Goal: Task Accomplishment & Management: Complete application form

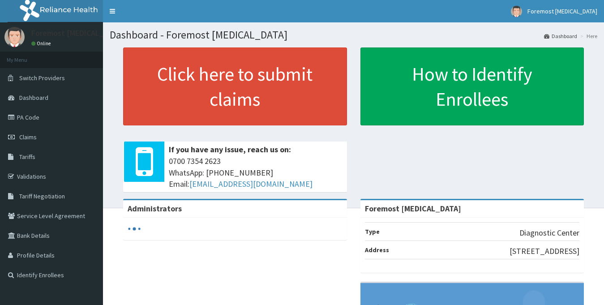
click at [30, 133] on span "Claims" at bounding box center [27, 137] width 17 height 8
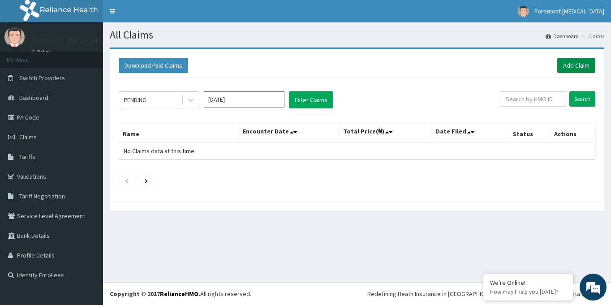
click at [569, 68] on link "Add Claim" at bounding box center [576, 65] width 38 height 15
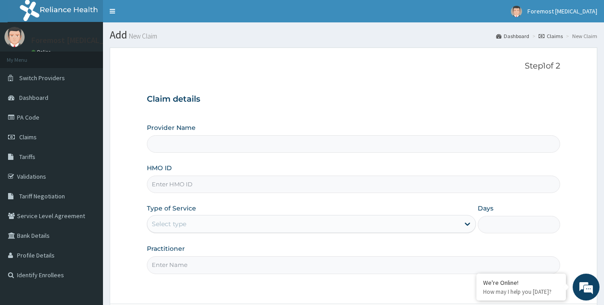
type input "Foremost [MEDICAL_DATA]"
click at [194, 184] on input "HMO ID" at bounding box center [354, 184] width 414 height 17
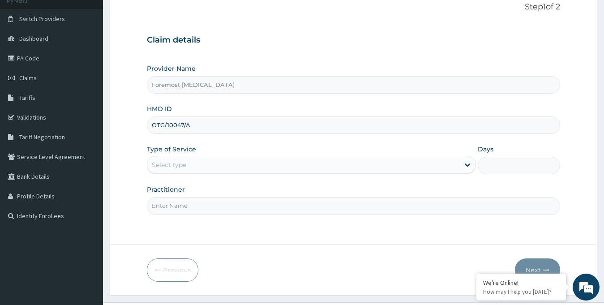
scroll to position [79, 0]
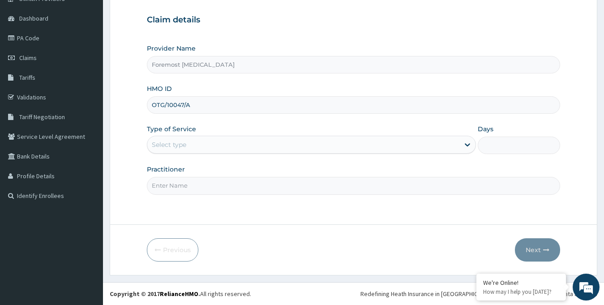
type input "OTG/10047/A"
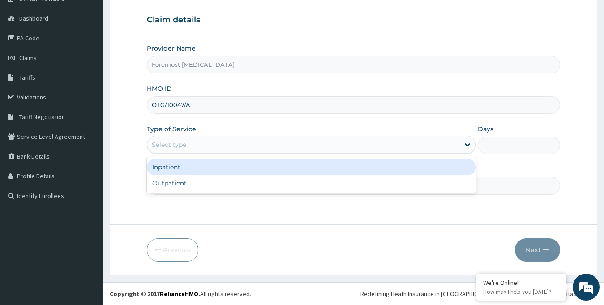
drag, startPoint x: 193, startPoint y: 150, endPoint x: 184, endPoint y: 179, distance: 30.7
click at [184, 154] on div "option Inpatient focused, 1 of 2. 2 results available. Use Up and Down to choos…" at bounding box center [312, 145] width 330 height 18
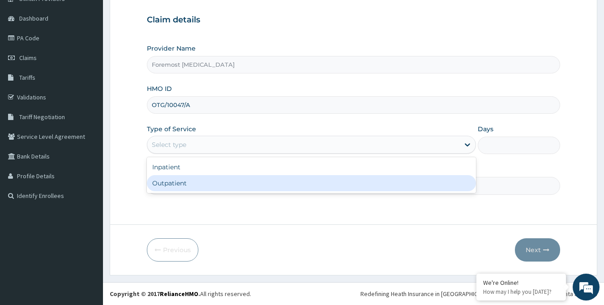
click at [183, 179] on div "Outpatient" at bounding box center [312, 183] width 330 height 16
type input "1"
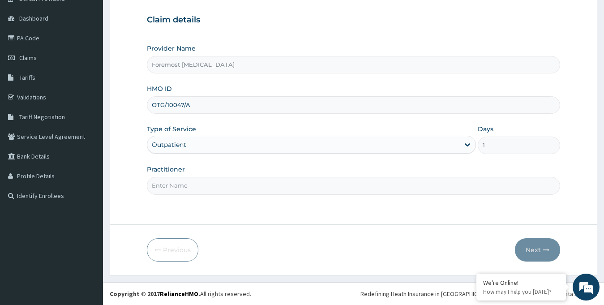
click at [183, 179] on input "Practitioner" at bounding box center [354, 185] width 414 height 17
paste input "NULL"
type input "NULL"
click at [531, 244] on button "Next" at bounding box center [537, 249] width 45 height 23
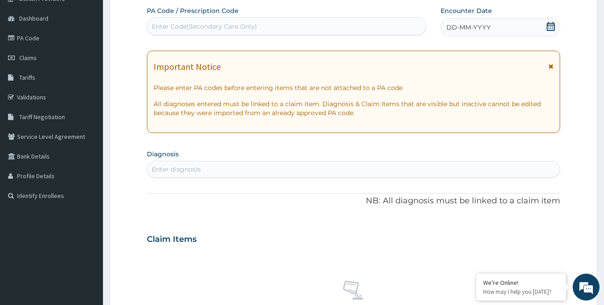
click at [469, 28] on span "DD-MM-YYYY" at bounding box center [469, 27] width 44 height 9
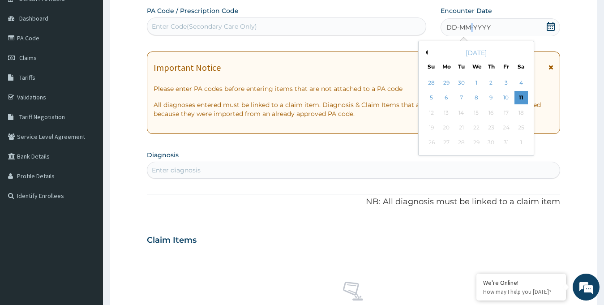
click at [425, 52] on button "Previous Month" at bounding box center [425, 52] width 4 height 4
click at [473, 111] on div "17" at bounding box center [475, 112] width 13 height 13
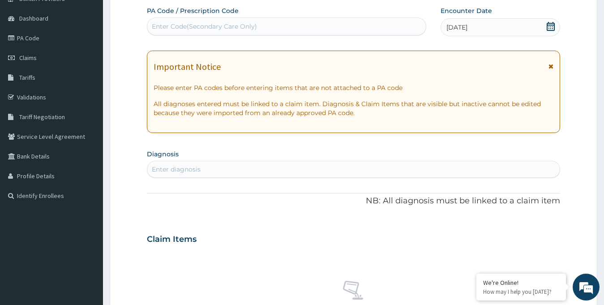
click at [246, 24] on div "Enter Code(Secondary Care Only)" at bounding box center [204, 26] width 105 height 9
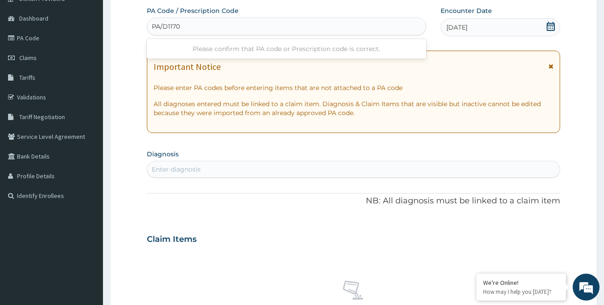
type input "PA/D1170C"
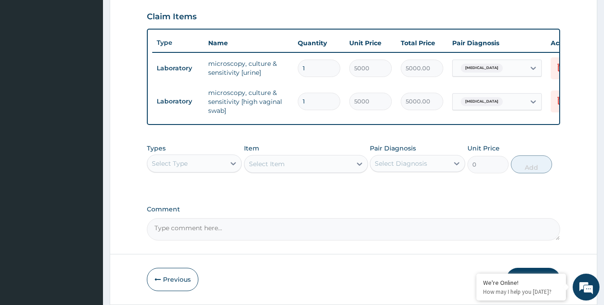
scroll to position [341, 0]
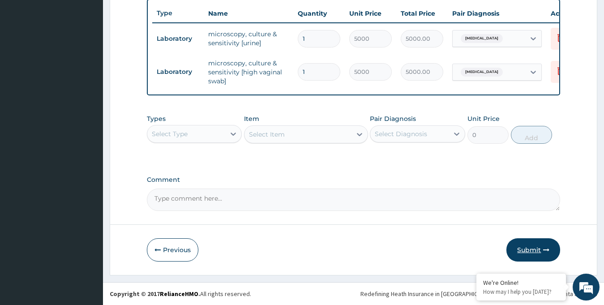
click at [533, 241] on button "Submit" at bounding box center [534, 249] width 54 height 23
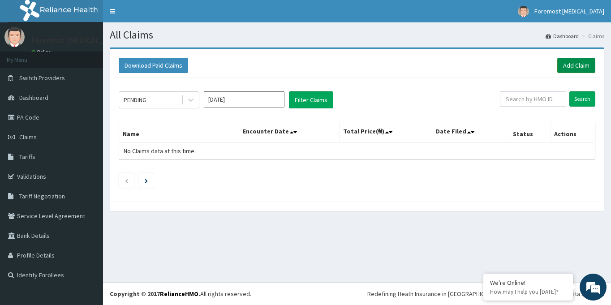
click at [570, 65] on link "Add Claim" at bounding box center [576, 65] width 38 height 15
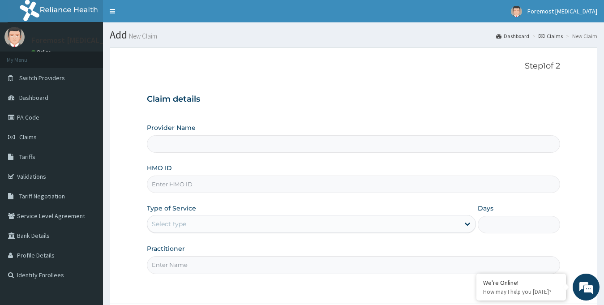
click at [186, 184] on input "HMO ID" at bounding box center [354, 184] width 414 height 17
type input "Foremost [MEDICAL_DATA]"
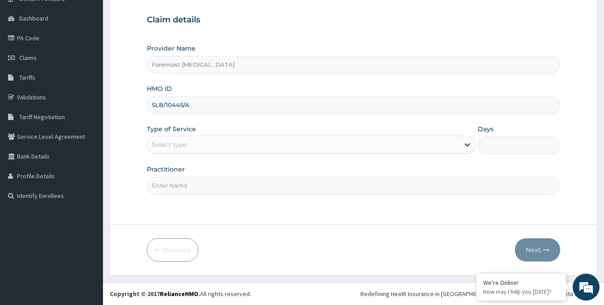
type input "SLB/10445/A"
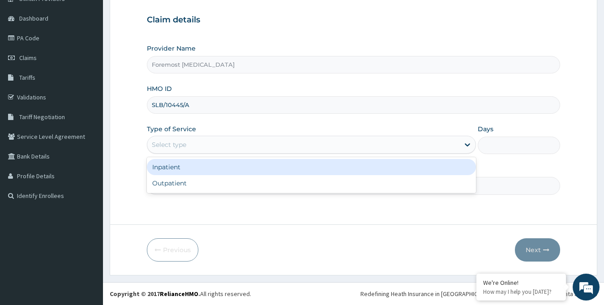
drag, startPoint x: 217, startPoint y: 142, endPoint x: 194, endPoint y: 189, distance: 52.1
click at [194, 154] on div "option Inpatient focused, 1 of 2. 2 results available. Use Up and Down to choos…" at bounding box center [312, 145] width 330 height 18
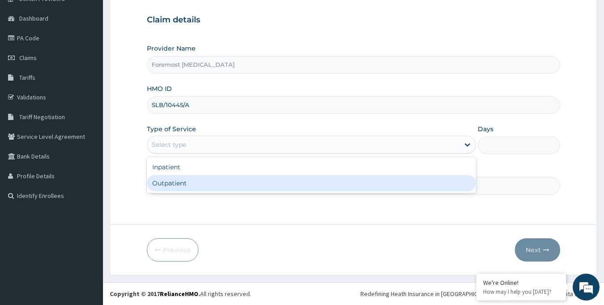
click at [194, 189] on div "Outpatient" at bounding box center [312, 183] width 330 height 16
type input "1"
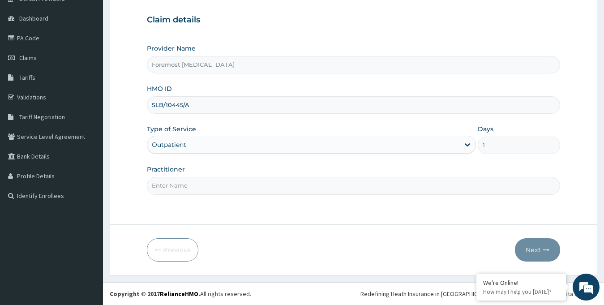
click at [194, 189] on input "Practitioner" at bounding box center [354, 185] width 414 height 17
paste input "NULL"
type input "NULL"
click at [540, 248] on button "Next" at bounding box center [537, 249] width 45 height 23
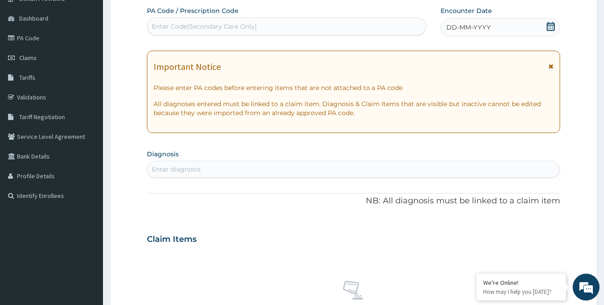
click at [486, 27] on span "DD-MM-YYYY" at bounding box center [469, 27] width 44 height 9
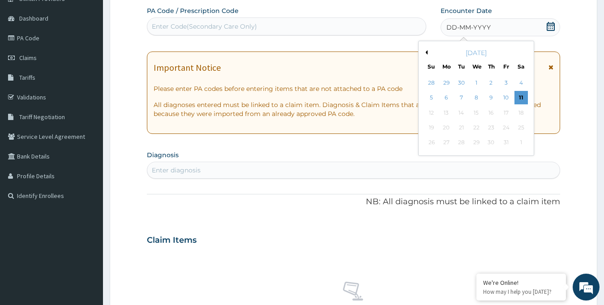
click at [426, 50] on button "Previous Month" at bounding box center [425, 52] width 4 height 4
click at [475, 111] on div "17" at bounding box center [475, 112] width 13 height 13
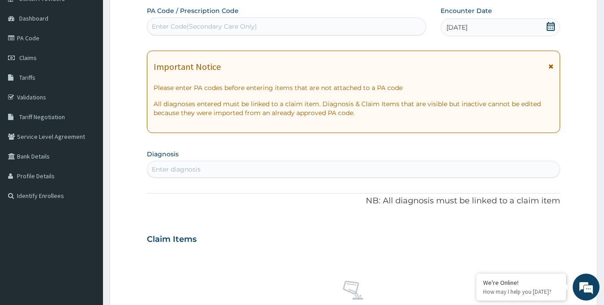
click at [251, 26] on div "Enter Code(Secondary Care Only)" at bounding box center [204, 26] width 105 height 9
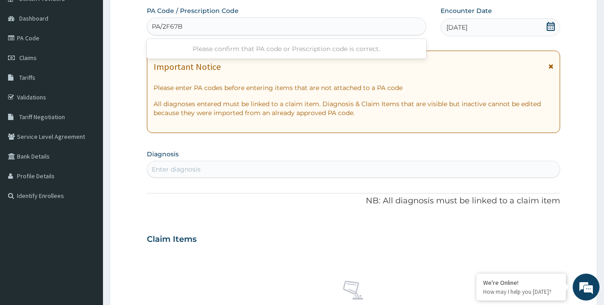
type input "PA/2F67BA"
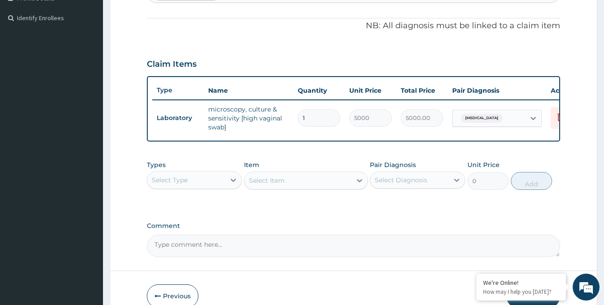
scroll to position [310, 0]
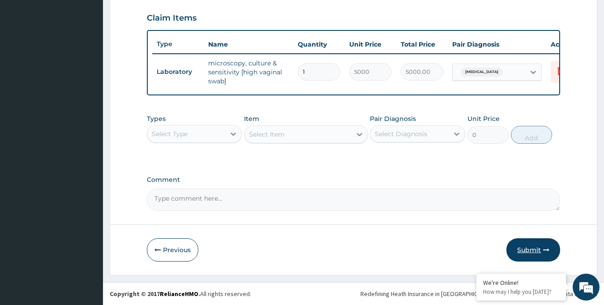
click at [527, 254] on button "Submit" at bounding box center [534, 249] width 54 height 23
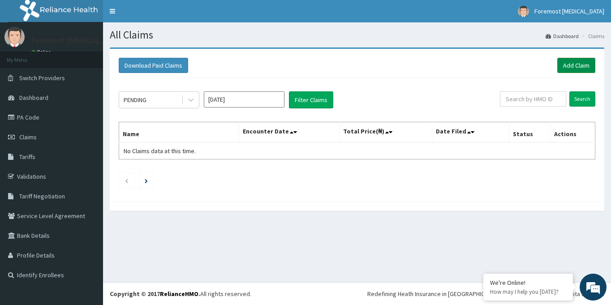
click at [561, 66] on link "Add Claim" at bounding box center [576, 65] width 38 height 15
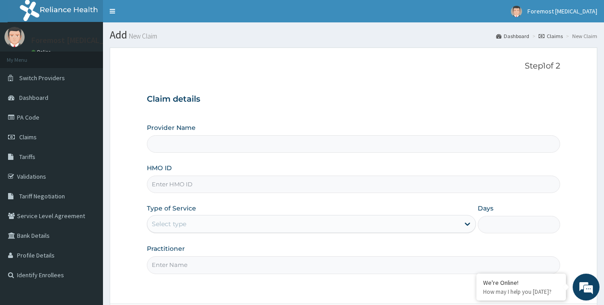
click at [192, 182] on input "HMO ID" at bounding box center [354, 184] width 414 height 17
type input "Foremost [MEDICAL_DATA]"
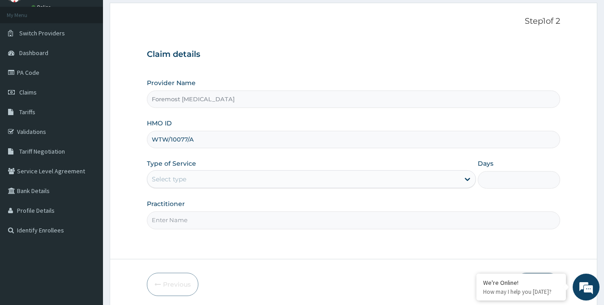
scroll to position [79, 0]
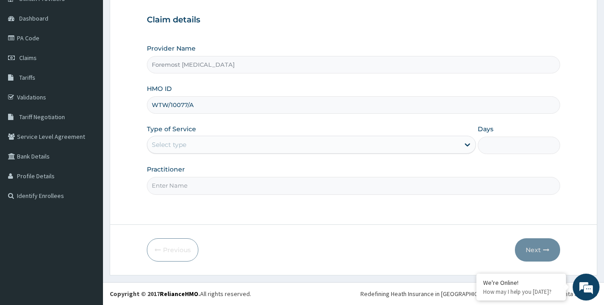
type input "WTW/10077/A"
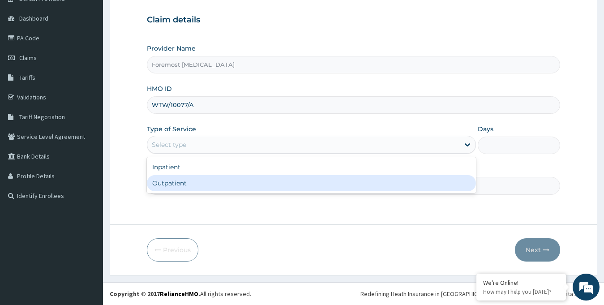
drag, startPoint x: 203, startPoint y: 146, endPoint x: 186, endPoint y: 184, distance: 41.5
click at [186, 154] on div "option Outpatient focused, 2 of 2. 2 results available. Use Up and Down to choo…" at bounding box center [312, 145] width 330 height 18
click at [186, 184] on div "Outpatient" at bounding box center [312, 183] width 330 height 16
type input "1"
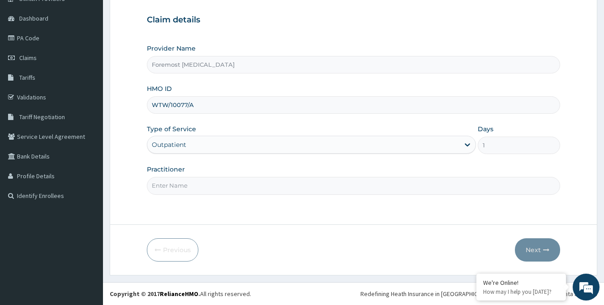
click at [186, 184] on input "Practitioner" at bounding box center [354, 185] width 414 height 17
paste input "NULL"
type input "NULL"
click at [527, 251] on button "Next" at bounding box center [537, 249] width 45 height 23
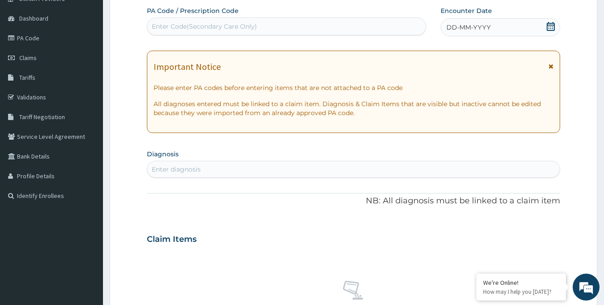
click at [474, 24] on span "DD-MM-YYYY" at bounding box center [469, 27] width 44 height 9
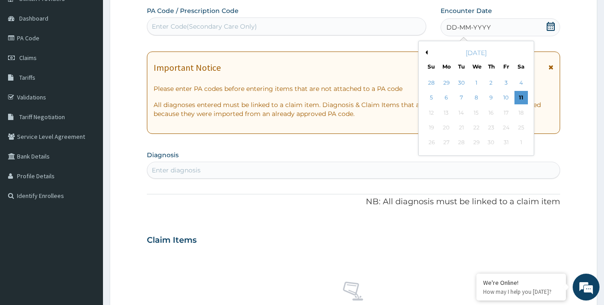
click at [427, 51] on div "Previous Month October 2025 Su Mo Tu We Th Fr Sa 28 29 30 1 2 3 4 5 6 7 8 9 10 …" at bounding box center [476, 98] width 116 height 115
click at [427, 51] on button "Previous Month" at bounding box center [425, 52] width 4 height 4
click at [476, 112] on div "17" at bounding box center [475, 112] width 13 height 13
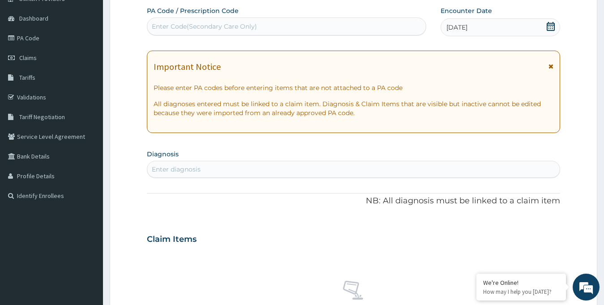
click at [271, 30] on div "Enter Code(Secondary Care Only)" at bounding box center [286, 26] width 279 height 14
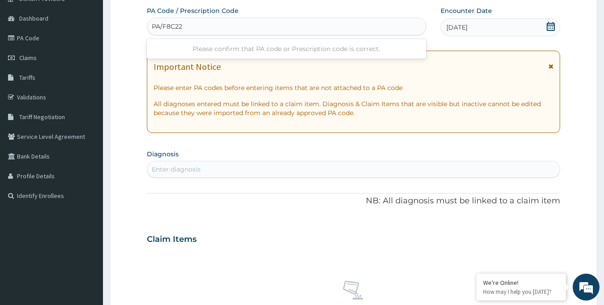
type input "PA/F8C222"
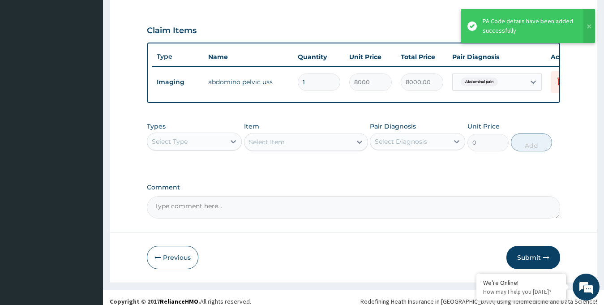
scroll to position [305, 0]
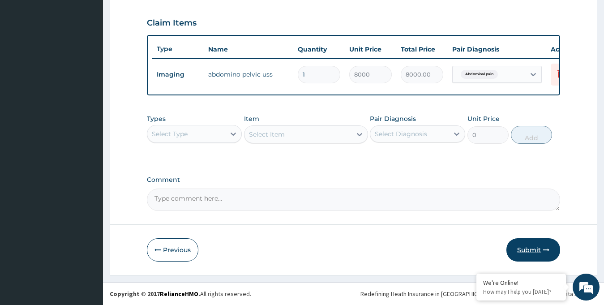
click at [548, 246] on button "Submit" at bounding box center [534, 249] width 54 height 23
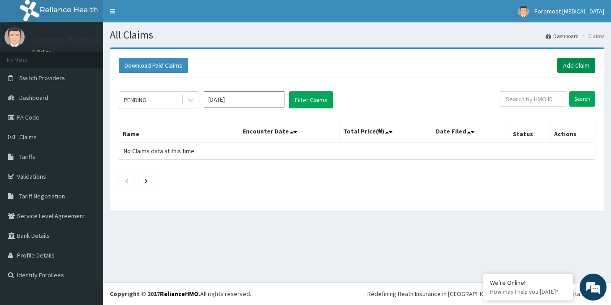
click at [567, 68] on link "Add Claim" at bounding box center [576, 65] width 38 height 15
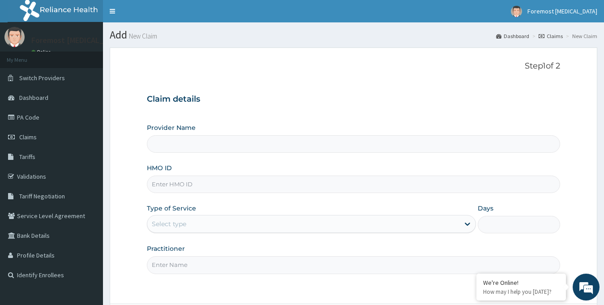
type input "Foremost [MEDICAL_DATA]"
click at [236, 183] on input "HMO ID" at bounding box center [354, 184] width 414 height 17
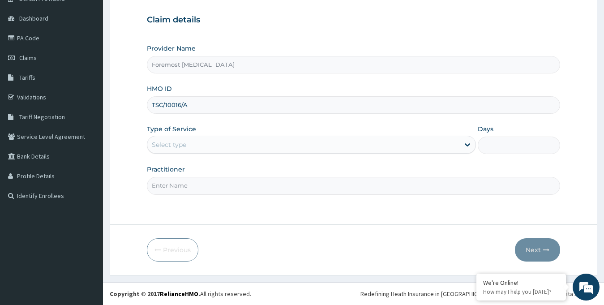
type input "TSC/10016/A"
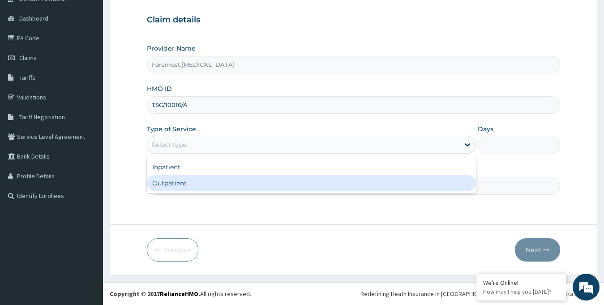
drag, startPoint x: 221, startPoint y: 140, endPoint x: 204, endPoint y: 183, distance: 45.8
click at [204, 154] on div "option Outpatient focused, 2 of 2. 2 results available. Use Up and Down to choo…" at bounding box center [312, 145] width 330 height 18
click at [204, 183] on div "Outpatient" at bounding box center [312, 183] width 330 height 16
type input "1"
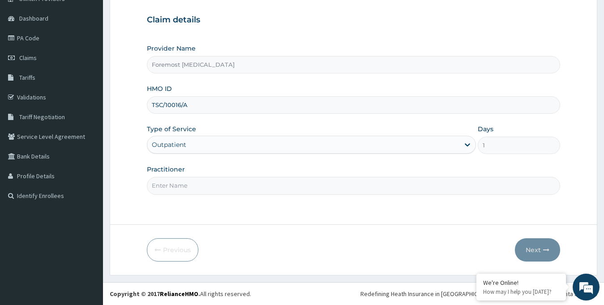
click at [204, 183] on input "Practitioner" at bounding box center [354, 185] width 414 height 17
paste input "NULL"
type input "NULL"
click at [537, 247] on button "Next" at bounding box center [537, 249] width 45 height 23
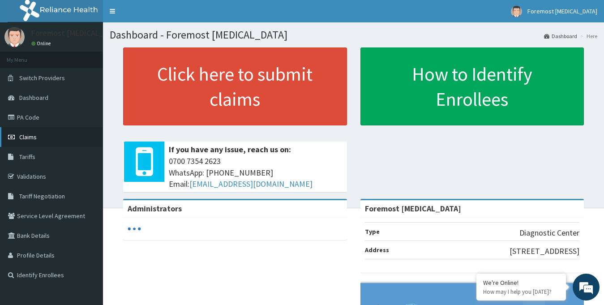
click at [22, 137] on span "Claims" at bounding box center [27, 137] width 17 height 8
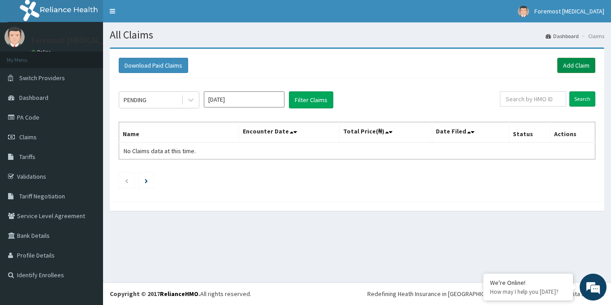
click at [575, 63] on link "Add Claim" at bounding box center [576, 65] width 38 height 15
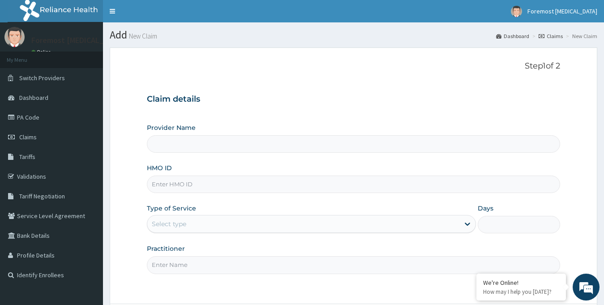
drag, startPoint x: 0, startPoint y: 0, endPoint x: 178, endPoint y: 193, distance: 262.5
click at [178, 193] on input "HMO ID" at bounding box center [354, 184] width 414 height 17
type input "Foremost [MEDICAL_DATA]"
type input "TSC/10016/A"
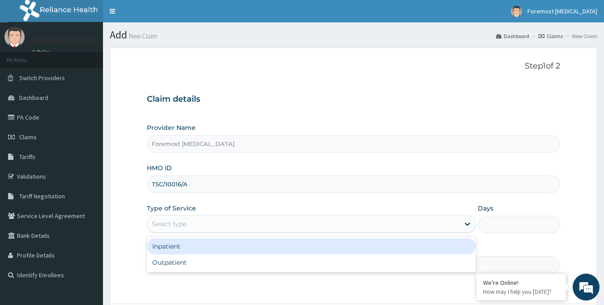
click at [200, 225] on div "Select type" at bounding box center [303, 224] width 313 height 14
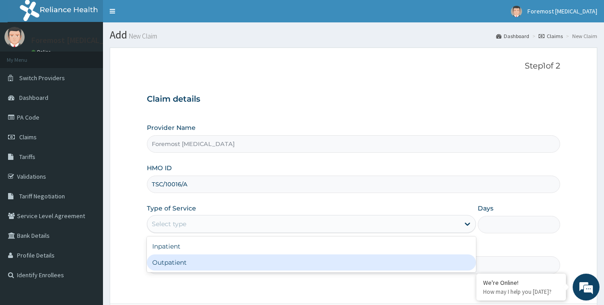
click at [198, 258] on div "Outpatient" at bounding box center [312, 262] width 330 height 16
type input "1"
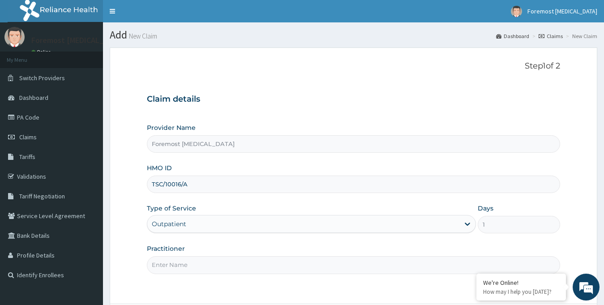
click at [193, 265] on input "Practitioner" at bounding box center [354, 264] width 414 height 17
type input "NULL"
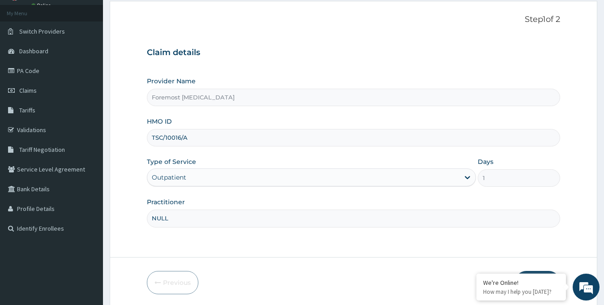
scroll to position [79, 0]
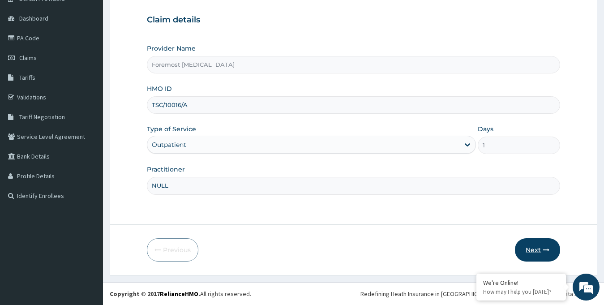
click at [537, 245] on button "Next" at bounding box center [537, 249] width 45 height 23
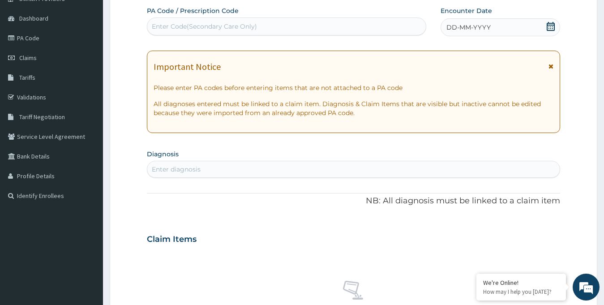
scroll to position [0, 0]
click at [476, 22] on div "DD-MM-YYYY" at bounding box center [501, 27] width 120 height 18
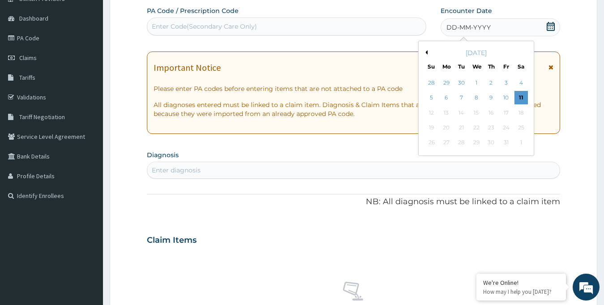
click at [428, 52] on div "[DATE]" at bounding box center [476, 52] width 108 height 9
click at [425, 52] on button "Previous Month" at bounding box center [425, 52] width 4 height 4
click at [480, 114] on div "17" at bounding box center [475, 112] width 13 height 13
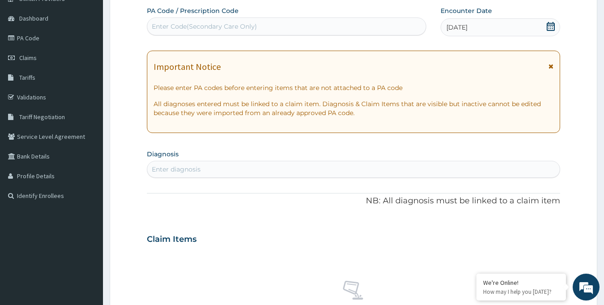
click at [241, 32] on div "Enter Code(Secondary Care Only)" at bounding box center [286, 26] width 279 height 14
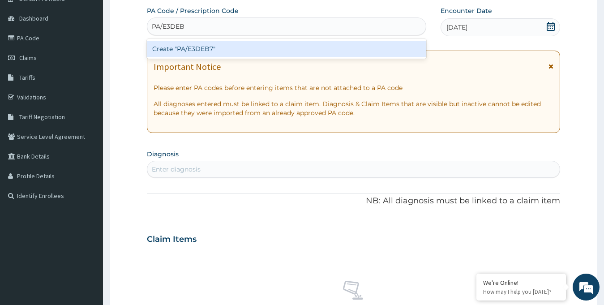
type input "PA/E3DEB7"
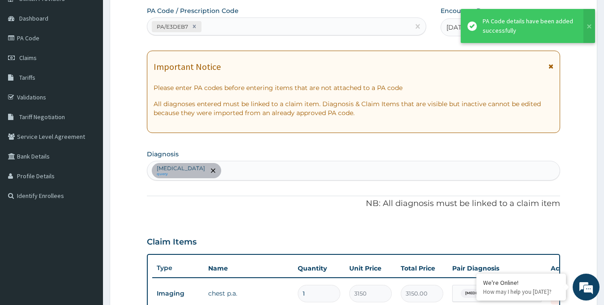
scroll to position [305, 0]
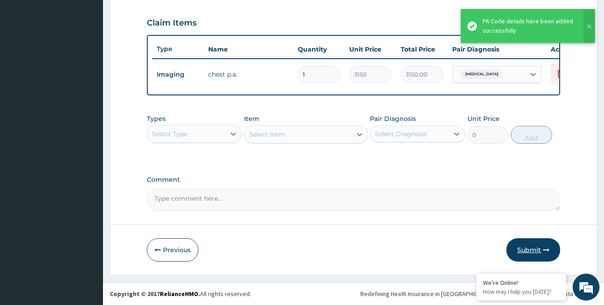
click at [529, 250] on button "Submit" at bounding box center [534, 249] width 54 height 23
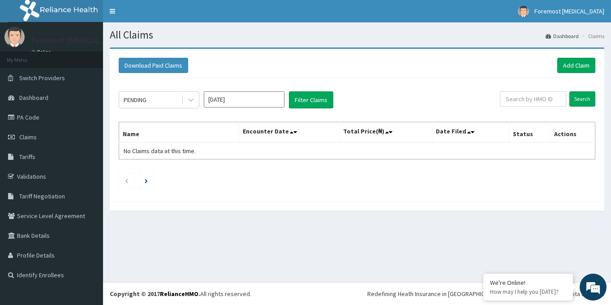
click at [565, 74] on div "Download Paid Claims Add Claim" at bounding box center [357, 65] width 486 height 25
click at [564, 69] on link "Add Claim" at bounding box center [576, 65] width 38 height 15
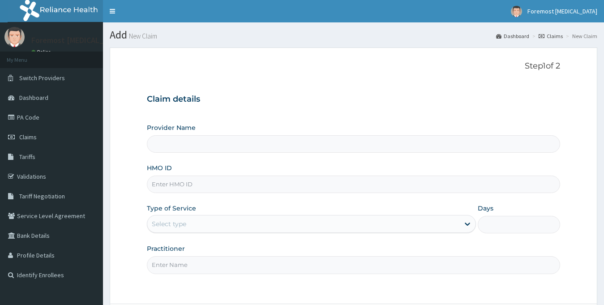
drag, startPoint x: 0, startPoint y: 0, endPoint x: 180, endPoint y: 189, distance: 260.7
click at [180, 189] on input "HMO ID" at bounding box center [354, 184] width 414 height 17
type input "Foremost [MEDICAL_DATA]"
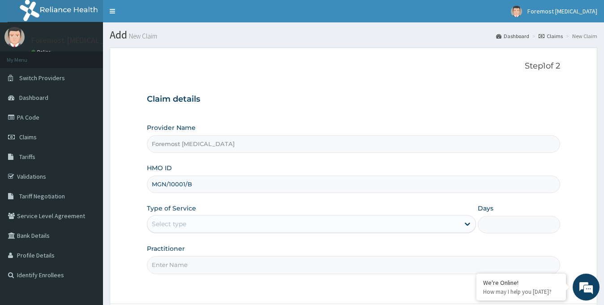
scroll to position [79, 0]
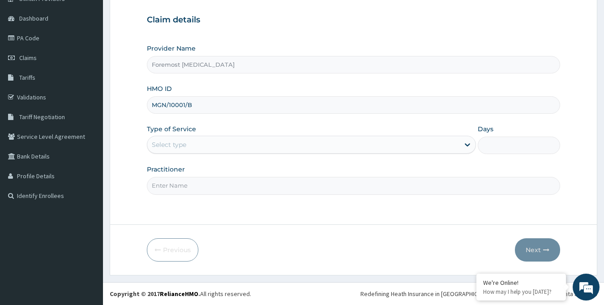
type input "MGN/10001/B"
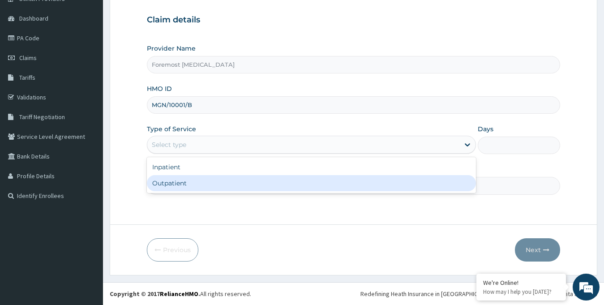
drag, startPoint x: 266, startPoint y: 146, endPoint x: 230, endPoint y: 184, distance: 51.3
click at [230, 154] on div "option Outpatient focused, 2 of 2. 2 results available. Use Up and Down to choo…" at bounding box center [312, 145] width 330 height 18
click at [230, 184] on div "Outpatient" at bounding box center [312, 183] width 330 height 16
type input "1"
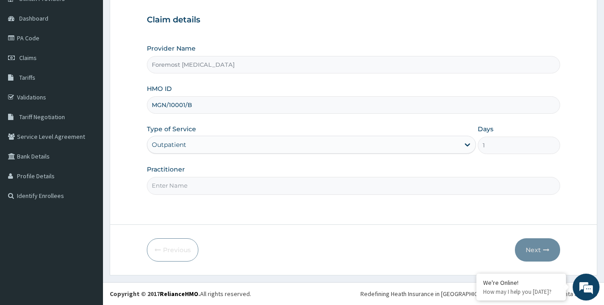
click at [230, 184] on input "Practitioner" at bounding box center [354, 185] width 414 height 17
paste input "NULL"
type input "NULL"
click at [539, 254] on button "Next" at bounding box center [537, 249] width 45 height 23
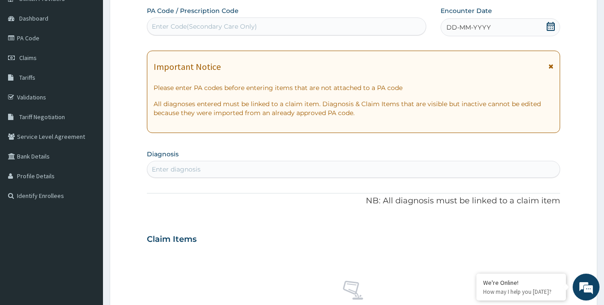
click at [469, 22] on div "DD-MM-YYYY" at bounding box center [501, 27] width 120 height 18
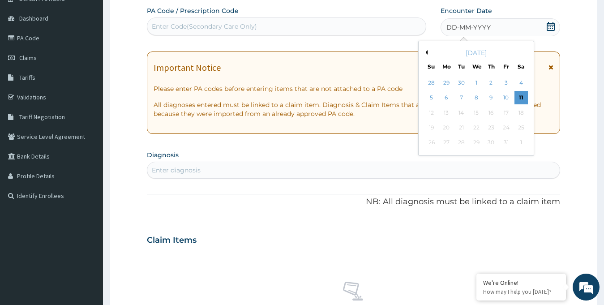
click at [429, 52] on div "[DATE]" at bounding box center [476, 52] width 108 height 9
click at [425, 53] on button "Previous Month" at bounding box center [425, 52] width 4 height 4
click at [493, 115] on div "18" at bounding box center [491, 112] width 13 height 13
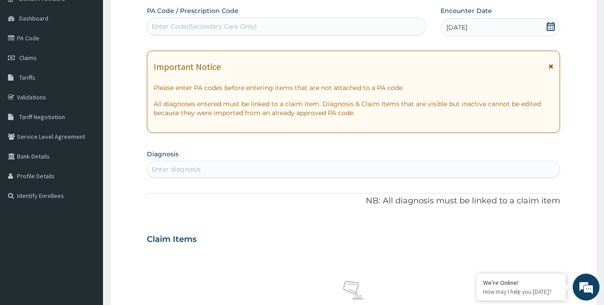
click at [189, 29] on div "Enter Code(Secondary Care Only)" at bounding box center [204, 26] width 105 height 9
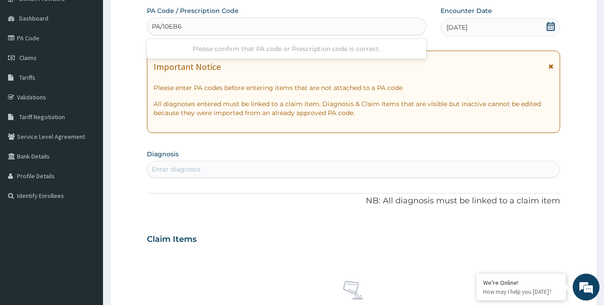
type input "PA/10EB69"
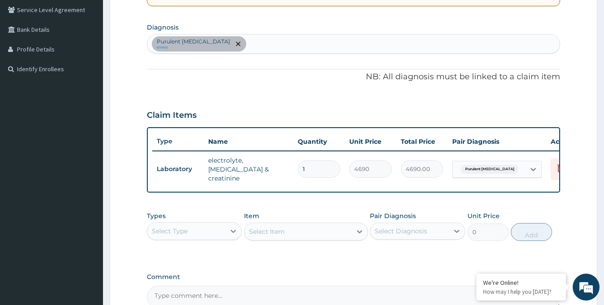
scroll to position [305, 0]
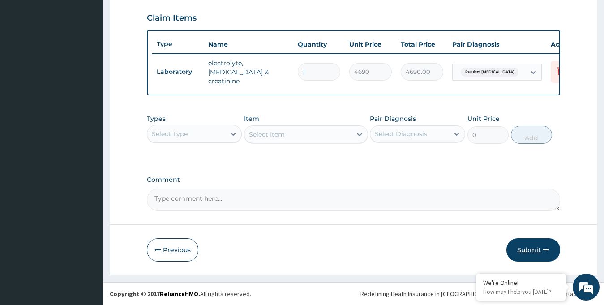
click at [527, 258] on button "Submit" at bounding box center [534, 249] width 54 height 23
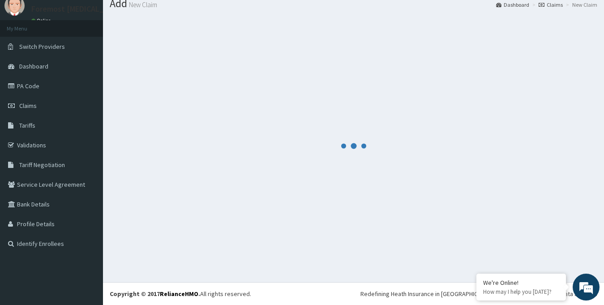
scroll to position [31, 0]
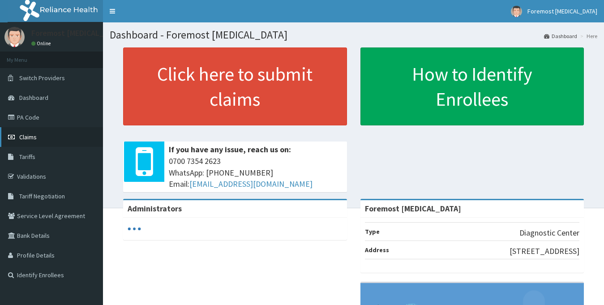
click at [44, 138] on link "Claims" at bounding box center [51, 137] width 103 height 20
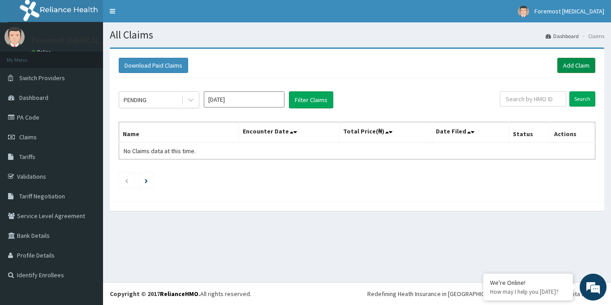
click at [560, 69] on link "Add Claim" at bounding box center [576, 65] width 38 height 15
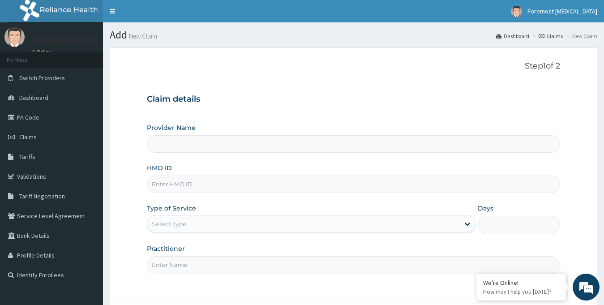
click at [209, 189] on input "HMO ID" at bounding box center [354, 184] width 414 height 17
type input "Foremost [MEDICAL_DATA]"
click at [181, 187] on input "HMO ID" at bounding box center [354, 184] width 414 height 17
type input "MGN/10001/B"
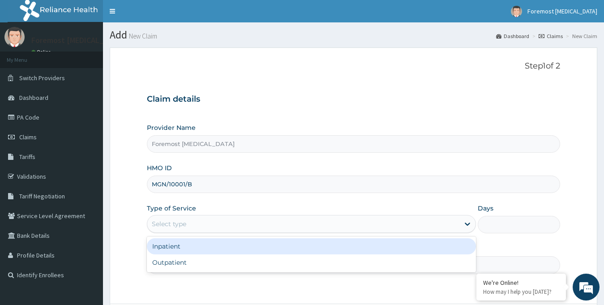
drag, startPoint x: 228, startPoint y: 227, endPoint x: 211, endPoint y: 252, distance: 30.3
click at [211, 233] on div "option Inpatient focused, 1 of 2. 2 results available. Use Up and Down to choos…" at bounding box center [312, 224] width 330 height 18
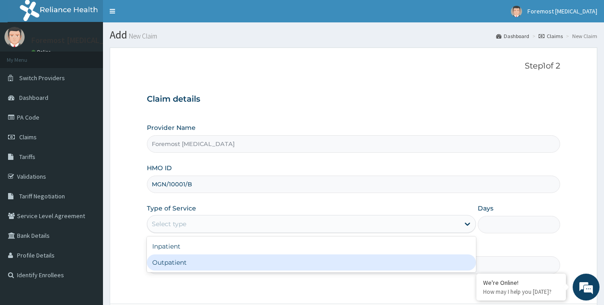
click at [201, 262] on div "Outpatient" at bounding box center [312, 262] width 330 height 16
type input "1"
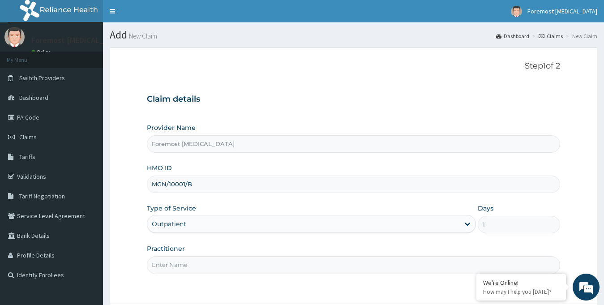
click at [201, 262] on input "Practitioner" at bounding box center [354, 264] width 414 height 17
type input "NULL"
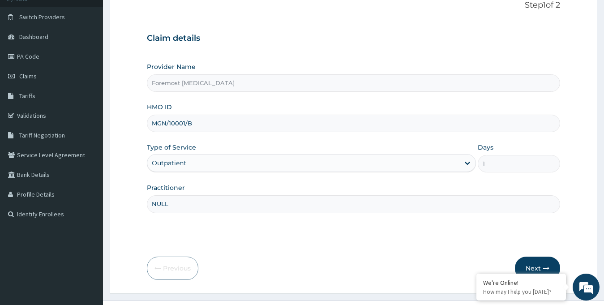
scroll to position [79, 0]
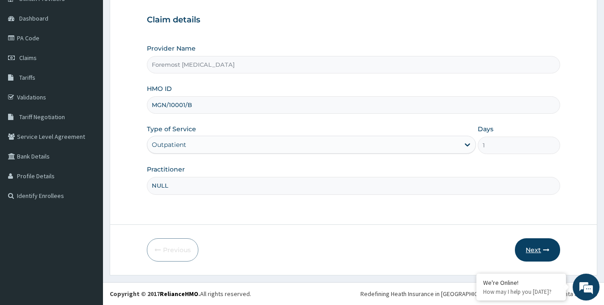
click at [542, 242] on button "Next" at bounding box center [537, 249] width 45 height 23
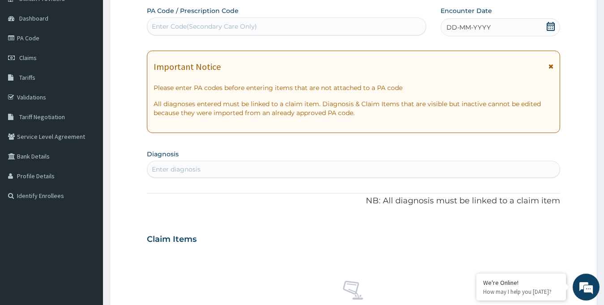
click at [474, 23] on span "DD-MM-YYYY" at bounding box center [469, 27] width 44 height 9
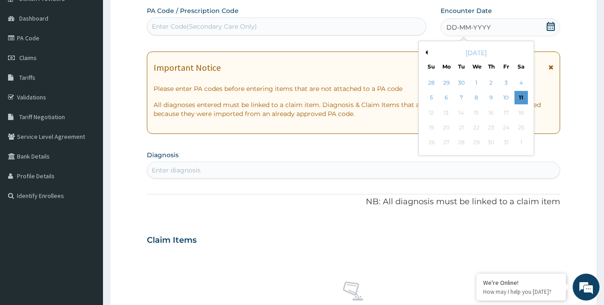
click at [426, 53] on button "Previous Month" at bounding box center [425, 52] width 4 height 4
click at [495, 113] on div "18" at bounding box center [491, 112] width 13 height 13
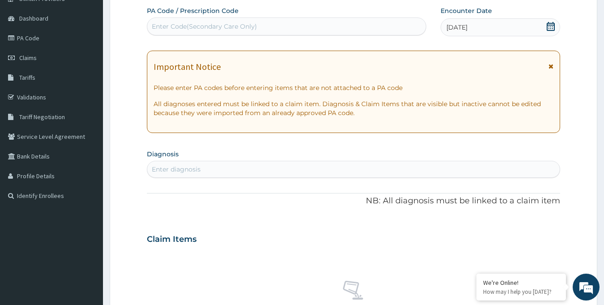
click at [194, 30] on div "Enter Code(Secondary Care Only)" at bounding box center [204, 26] width 105 height 9
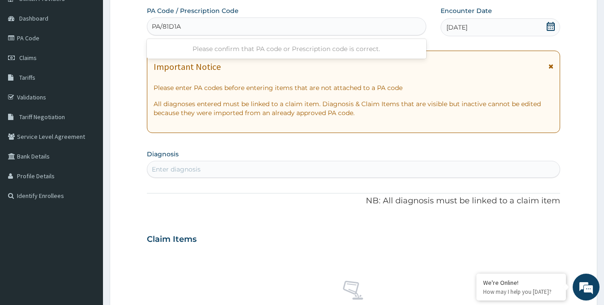
type input "PA/81D1A2"
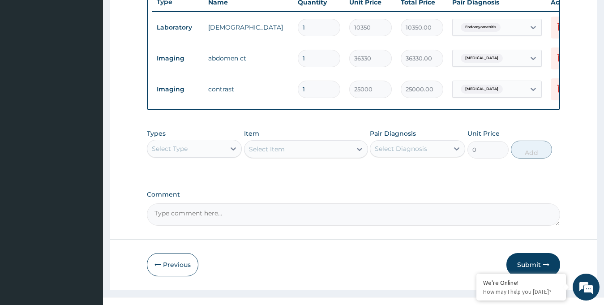
scroll to position [367, 0]
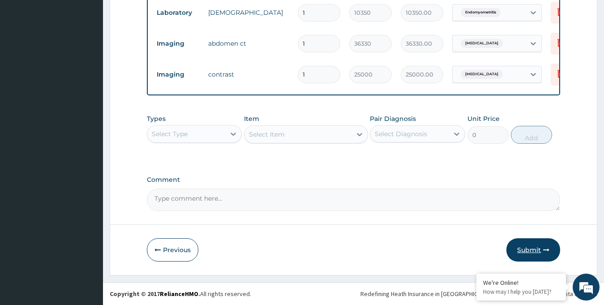
click at [522, 249] on button "Submit" at bounding box center [534, 249] width 54 height 23
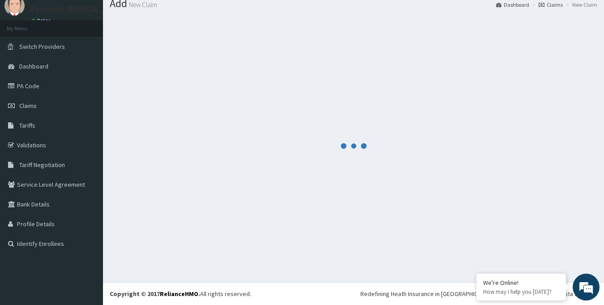
scroll to position [31, 0]
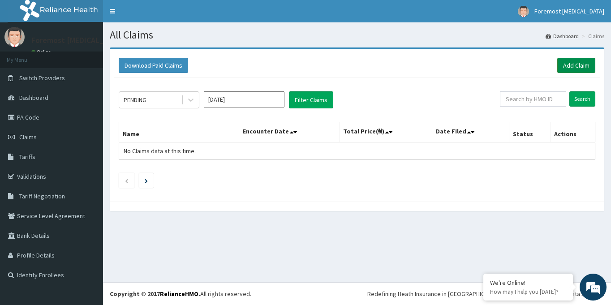
click at [576, 60] on link "Add Claim" at bounding box center [576, 65] width 38 height 15
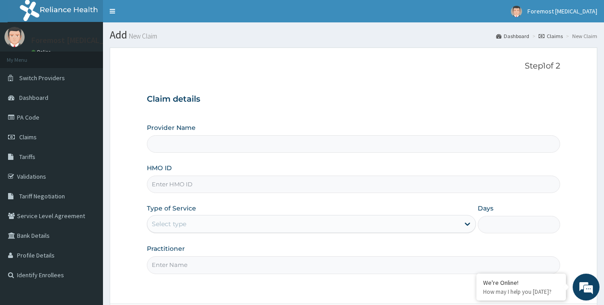
type input "Foremost [MEDICAL_DATA]"
click at [275, 178] on input "HMO ID" at bounding box center [354, 184] width 414 height 17
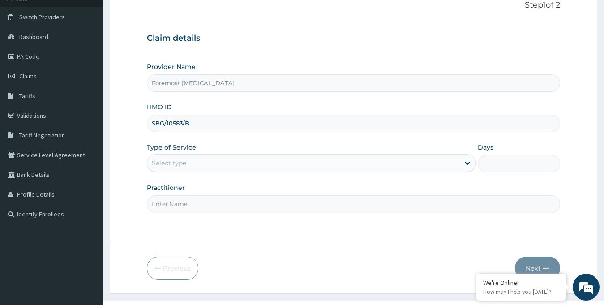
scroll to position [79, 0]
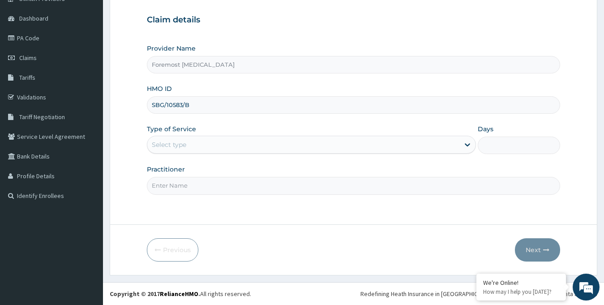
type input "SBG/10583/B"
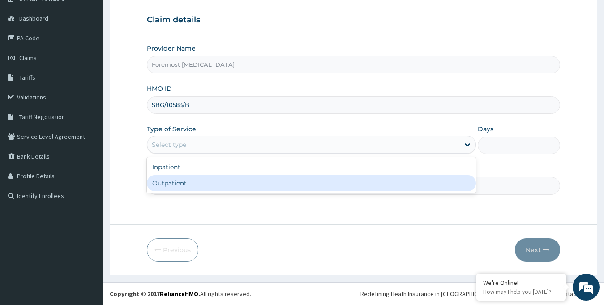
drag, startPoint x: 282, startPoint y: 144, endPoint x: 226, endPoint y: 198, distance: 77.9
click at [226, 198] on div "Step 1 of 2 Claim details Provider Name Foremost [MEDICAL_DATA] HMO ID SBG/1058…" at bounding box center [354, 96] width 414 height 229
click at [213, 184] on div "Outpatient" at bounding box center [312, 183] width 330 height 16
type input "1"
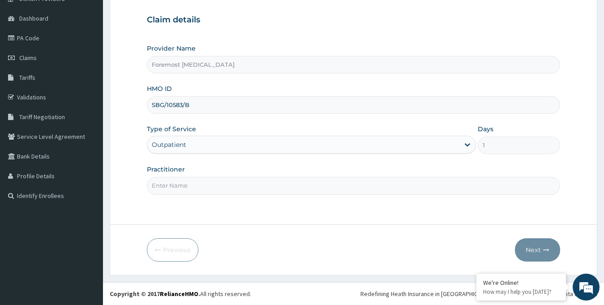
click at [213, 184] on input "Practitioner" at bounding box center [354, 185] width 414 height 17
paste input "NULL"
type input "NULL"
click at [533, 247] on button "Next" at bounding box center [537, 249] width 45 height 23
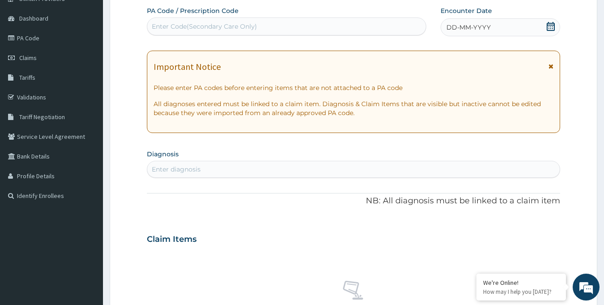
click at [462, 24] on span "DD-MM-YYYY" at bounding box center [469, 27] width 44 height 9
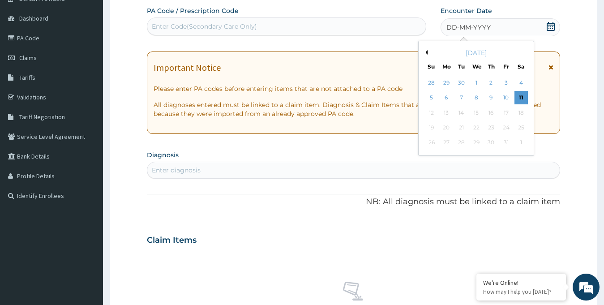
click at [427, 52] on button "Previous Month" at bounding box center [425, 52] width 4 height 4
click at [490, 113] on div "18" at bounding box center [491, 112] width 13 height 13
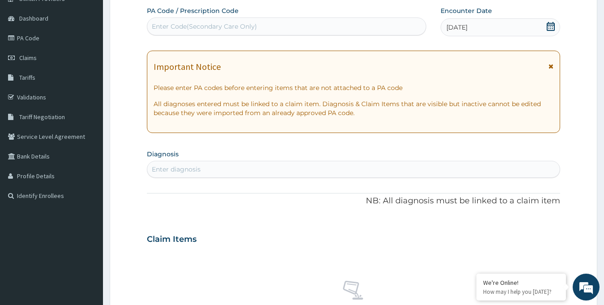
click at [282, 31] on div "Enter Code(Secondary Care Only)" at bounding box center [286, 26] width 279 height 14
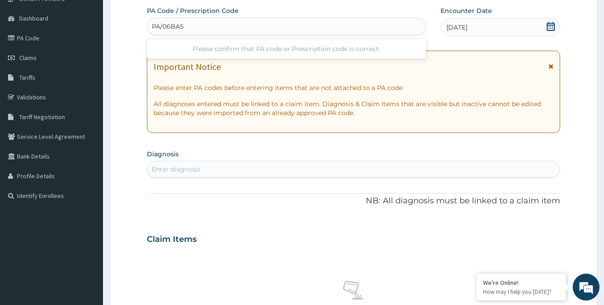
type input "PA/06BA5B"
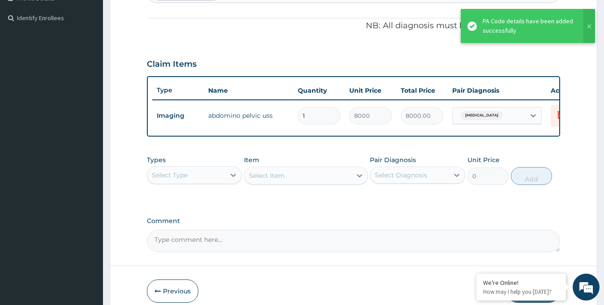
scroll to position [305, 0]
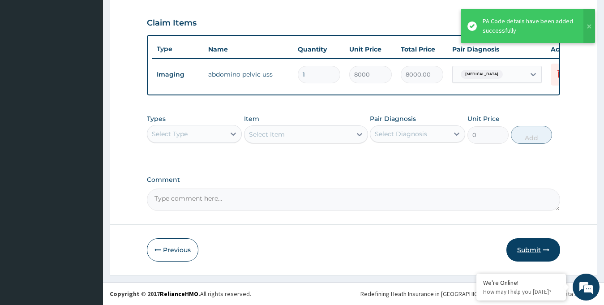
click at [528, 249] on button "Submit" at bounding box center [534, 249] width 54 height 23
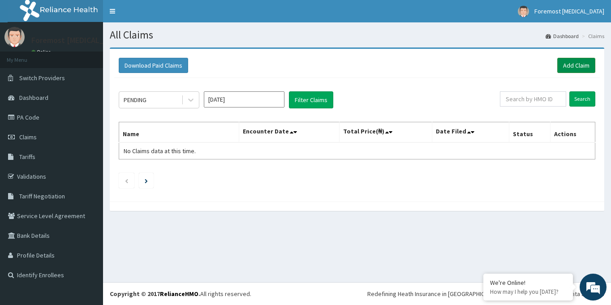
click at [566, 67] on link "Add Claim" at bounding box center [576, 65] width 38 height 15
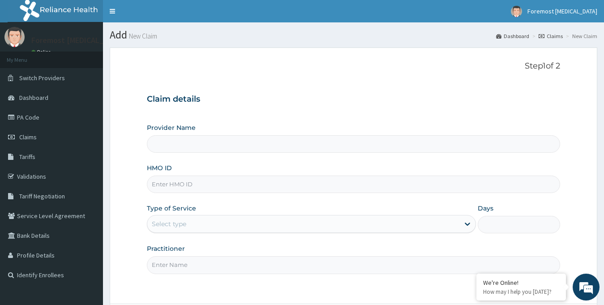
click at [248, 185] on input "HMO ID" at bounding box center [354, 184] width 414 height 17
type input "Foremost [MEDICAL_DATA]"
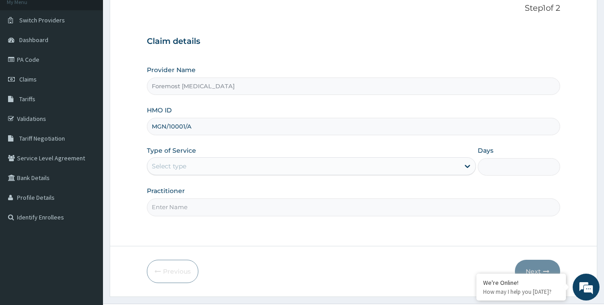
scroll to position [79, 0]
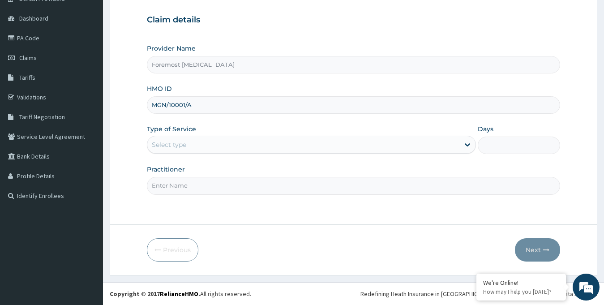
type input "MGN/10001/A"
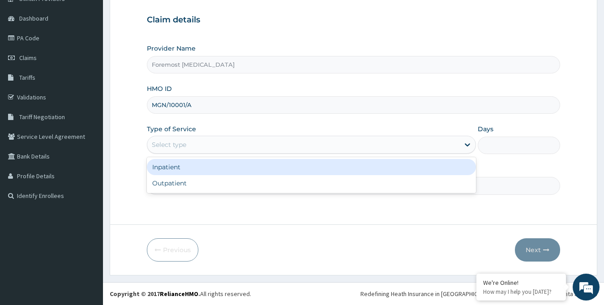
click at [221, 154] on div "Select type" at bounding box center [312, 145] width 330 height 18
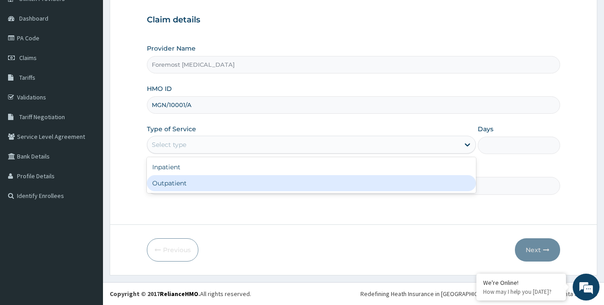
click at [193, 181] on div "Outpatient" at bounding box center [312, 183] width 330 height 16
type input "1"
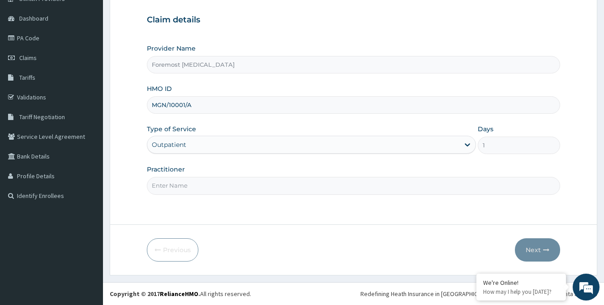
click at [176, 187] on input "Practitioner" at bounding box center [354, 185] width 414 height 17
type input "NULL"
click at [533, 251] on button "Next" at bounding box center [537, 249] width 45 height 23
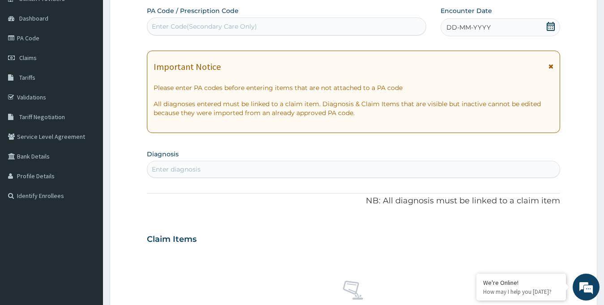
click at [483, 24] on span "DD-MM-YYYY" at bounding box center [469, 27] width 44 height 9
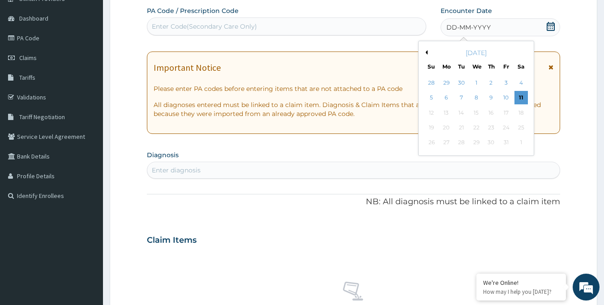
click at [428, 53] on div "October 2025" at bounding box center [476, 52] width 108 height 9
click at [424, 52] on button "Previous Month" at bounding box center [425, 52] width 4 height 4
click at [493, 113] on div "18" at bounding box center [491, 112] width 13 height 13
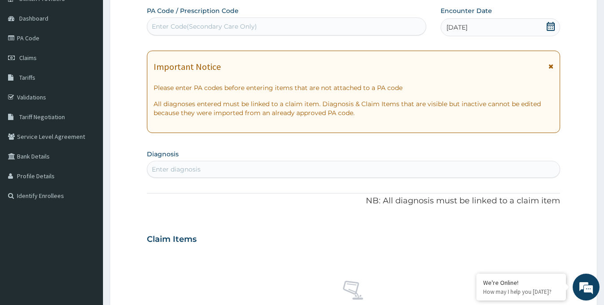
click at [254, 21] on div "Enter Code(Secondary Care Only)" at bounding box center [286, 26] width 279 height 14
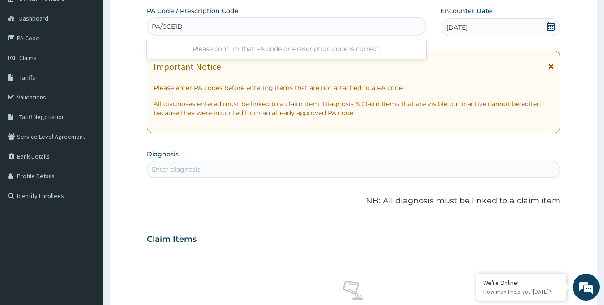
type input "PA/0CE1D0"
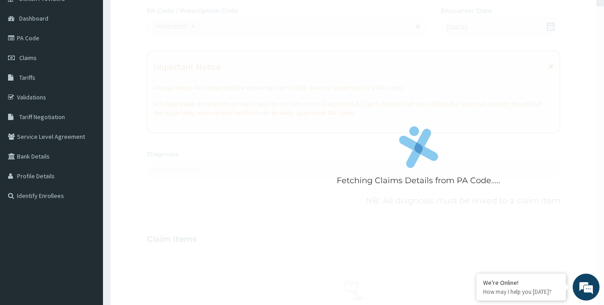
scroll to position [282, 0]
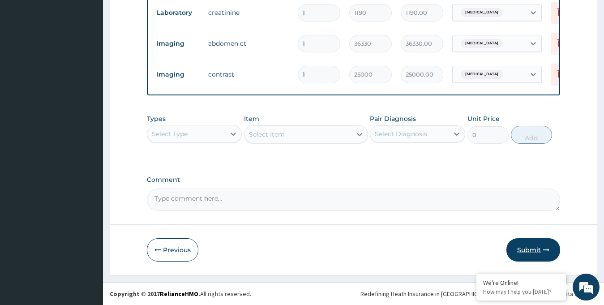
click at [524, 255] on button "Submit" at bounding box center [534, 249] width 54 height 23
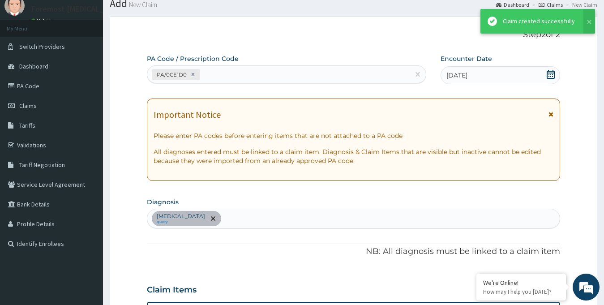
scroll to position [367, 0]
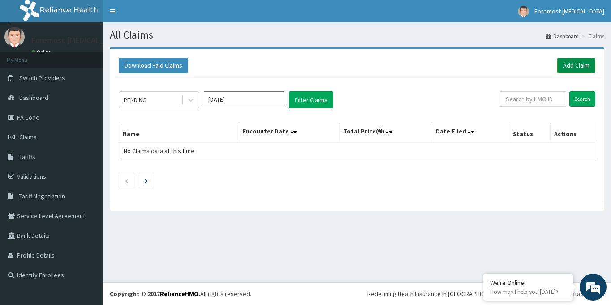
click at [567, 69] on link "Add Claim" at bounding box center [576, 65] width 38 height 15
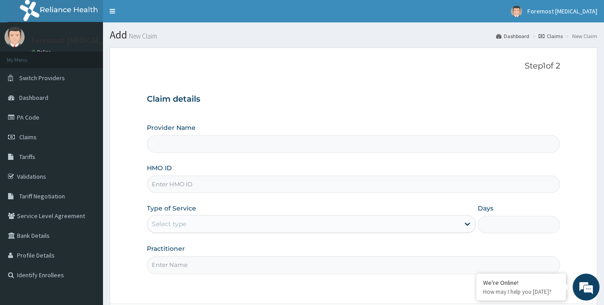
click at [193, 186] on input "HMO ID" at bounding box center [354, 184] width 414 height 17
type input "Foremost [MEDICAL_DATA]"
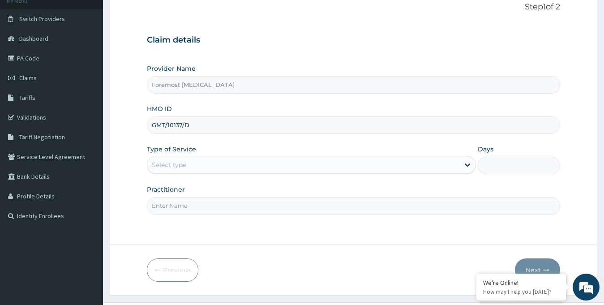
scroll to position [79, 0]
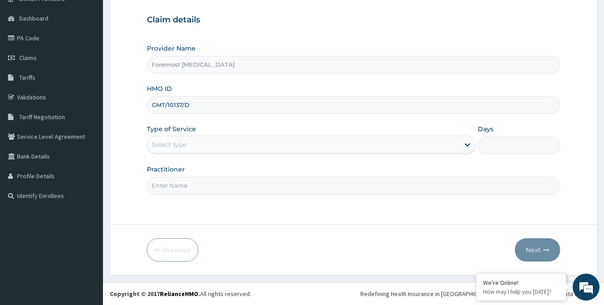
type input "GMT/10137/D"
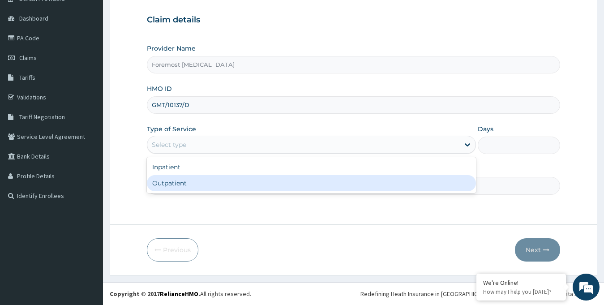
drag, startPoint x: 219, startPoint y: 150, endPoint x: 198, endPoint y: 183, distance: 39.9
click at [198, 154] on div "option Outpatient focused, 2 of 2. 2 results available. Use Up and Down to choo…" at bounding box center [312, 145] width 330 height 18
click at [198, 183] on div "Outpatient" at bounding box center [312, 183] width 330 height 16
type input "1"
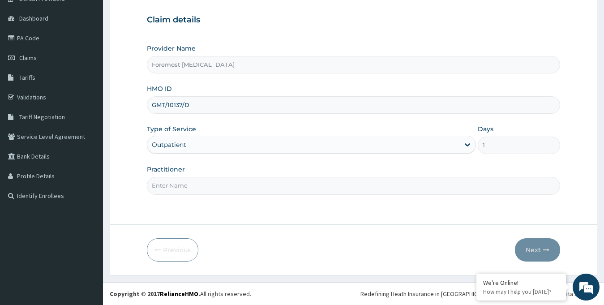
click at [198, 183] on input "Practitioner" at bounding box center [354, 185] width 414 height 17
type input "NULL"
click at [538, 244] on button "Next" at bounding box center [537, 249] width 45 height 23
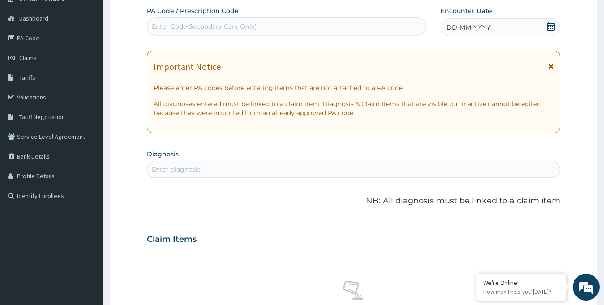
click at [492, 31] on div "DD-MM-YYYY" at bounding box center [501, 27] width 120 height 18
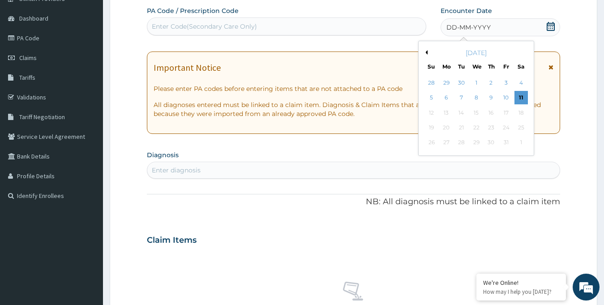
click at [426, 52] on button "Previous Month" at bounding box center [425, 52] width 4 height 4
click at [493, 112] on div "18" at bounding box center [491, 112] width 13 height 13
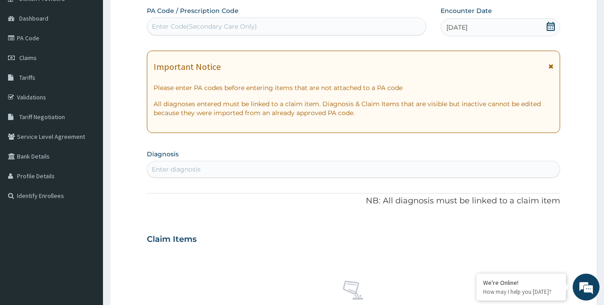
click at [215, 27] on div "Enter Code(Secondary Care Only)" at bounding box center [204, 26] width 105 height 9
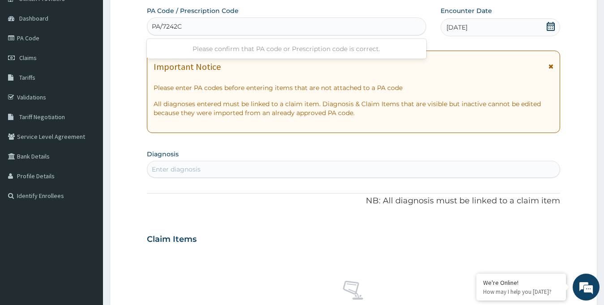
type input "PA/7242C3"
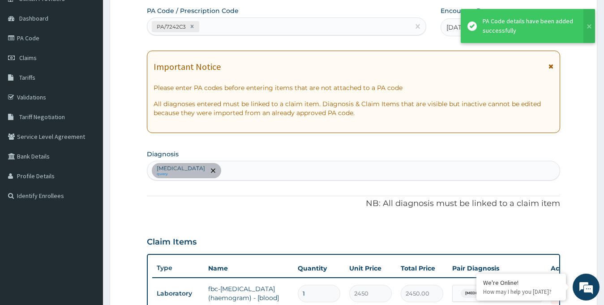
scroll to position [251, 0]
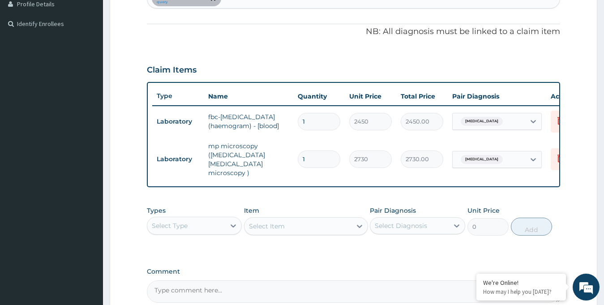
click at [362, 305] on form "Step 2 of 2 PA Code / Prescription Code PA/7242C3 Encounter Date 18-09-2025 Imp…" at bounding box center [354, 81] width 488 height 571
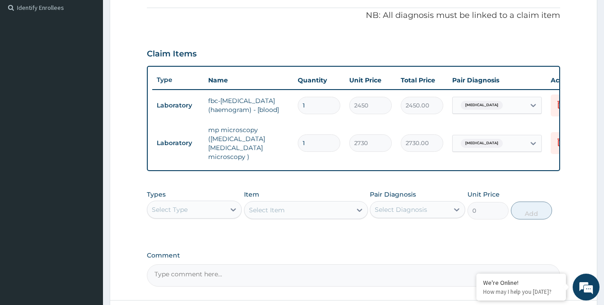
click at [398, 233] on div "PA Code / Prescription Code PA/7242C3 Encounter Date 18-09-2025 Important Notic…" at bounding box center [354, 52] width 414 height 468
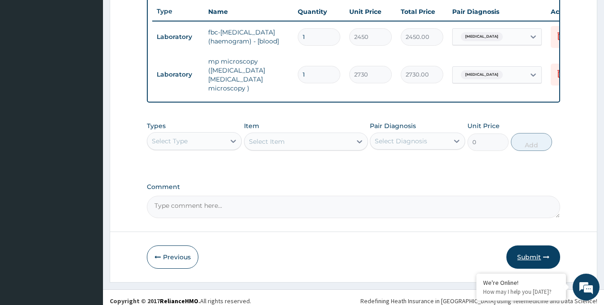
click at [524, 250] on button "Submit" at bounding box center [534, 256] width 54 height 23
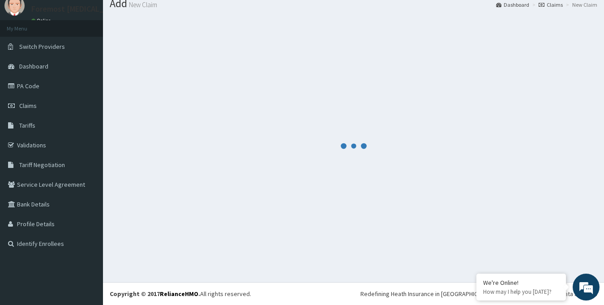
scroll to position [336, 0]
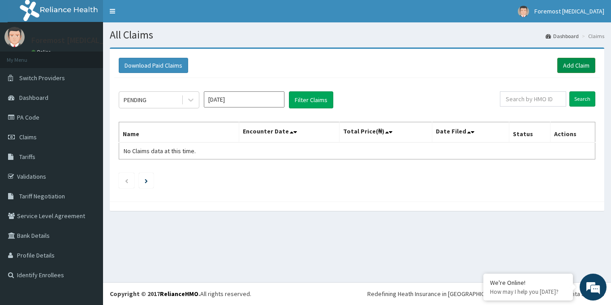
click at [574, 66] on link "Add Claim" at bounding box center [576, 65] width 38 height 15
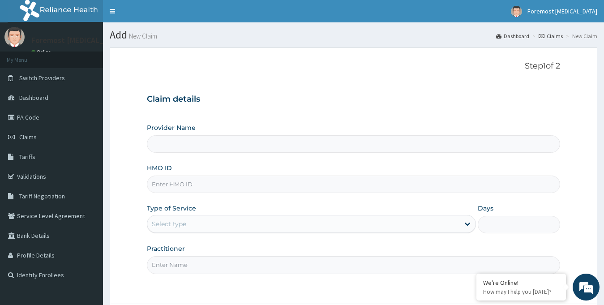
type input "Foremost [MEDICAL_DATA]"
click at [239, 190] on input "HMO ID" at bounding box center [354, 184] width 414 height 17
click at [239, 190] on input "T" at bounding box center [354, 184] width 414 height 17
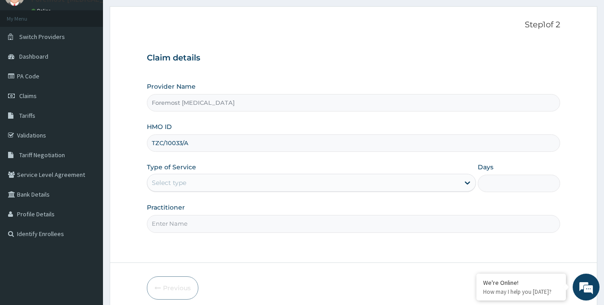
scroll to position [79, 0]
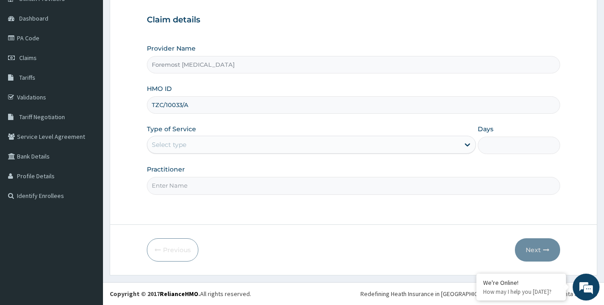
type input "TZC/10033/A"
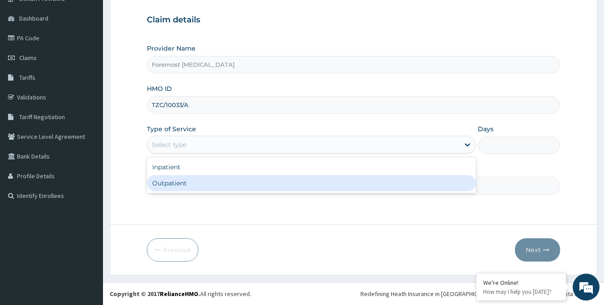
drag, startPoint x: 240, startPoint y: 145, endPoint x: 204, endPoint y: 188, distance: 55.7
click at [204, 154] on div "option Outpatient focused, 2 of 2. 2 results available. Use Up and Down to choo…" at bounding box center [312, 145] width 330 height 18
click at [204, 188] on div "Outpatient" at bounding box center [312, 183] width 330 height 16
type input "1"
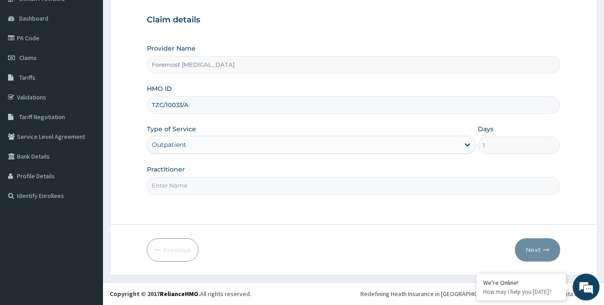
click at [204, 188] on input "Practitioner" at bounding box center [354, 185] width 414 height 17
type input "NULL"
click at [528, 247] on button "Next" at bounding box center [537, 249] width 45 height 23
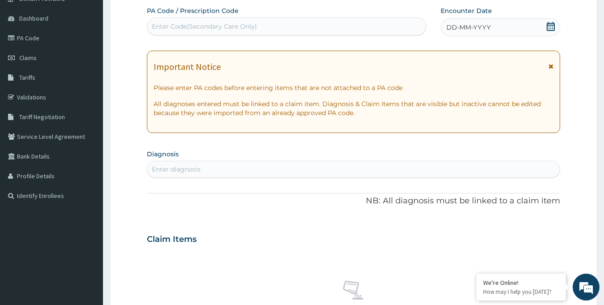
click at [470, 28] on span "DD-MM-YYYY" at bounding box center [469, 27] width 44 height 9
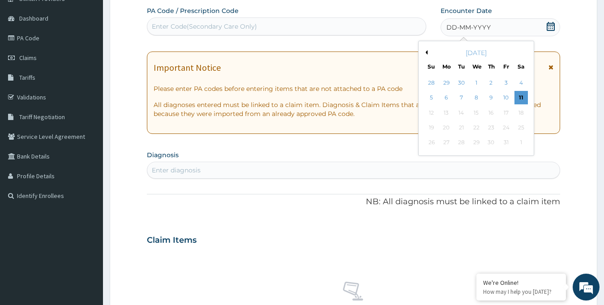
click at [426, 51] on button "Previous Month" at bounding box center [425, 52] width 4 height 4
click at [495, 112] on div "18" at bounding box center [491, 112] width 13 height 13
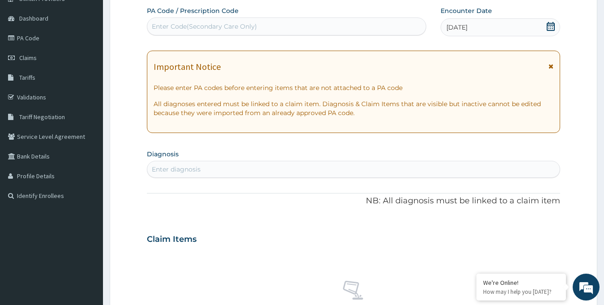
click at [254, 28] on div "Enter Code(Secondary Care Only)" at bounding box center [204, 26] width 105 height 9
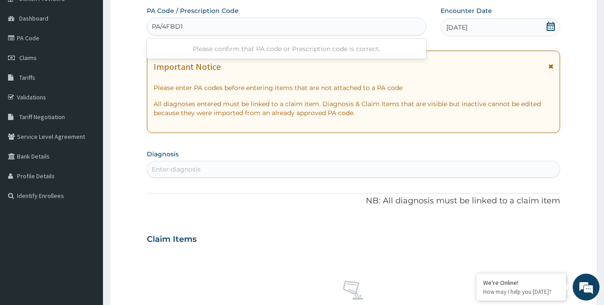
type input "PA/4FBD15"
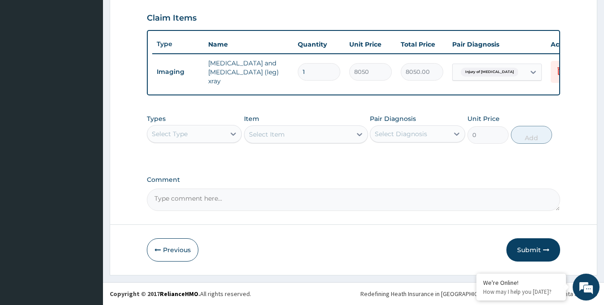
scroll to position [305, 0]
click at [507, 252] on button "Submit" at bounding box center [534, 249] width 54 height 23
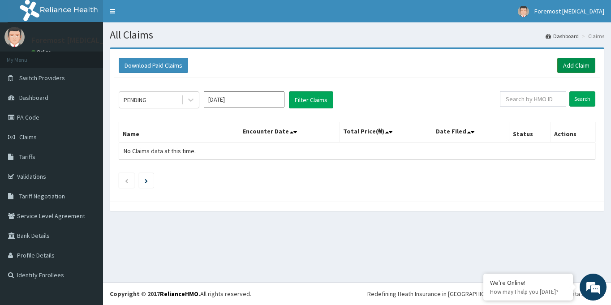
click at [566, 69] on link "Add Claim" at bounding box center [576, 65] width 38 height 15
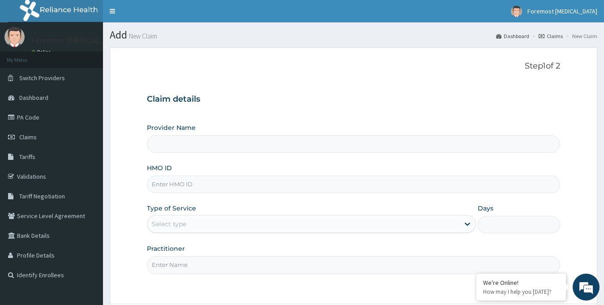
type input "Foremost [MEDICAL_DATA]"
click at [181, 181] on input "HMO ID" at bounding box center [354, 184] width 414 height 17
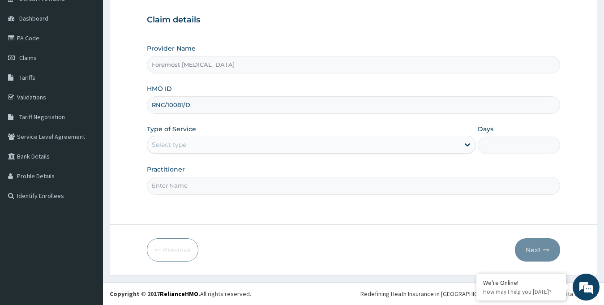
type input "RNC/10081/D"
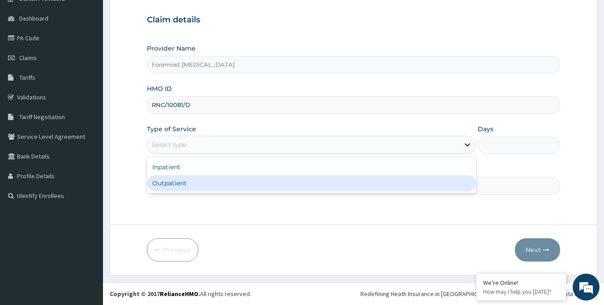
drag, startPoint x: 215, startPoint y: 147, endPoint x: 197, endPoint y: 187, distance: 43.7
click at [197, 154] on div "option Outpatient focused, 2 of 2. 2 results available. Use Up and Down to choo…" at bounding box center [312, 145] width 330 height 18
click at [197, 187] on div "Outpatient" at bounding box center [312, 183] width 330 height 16
type input "1"
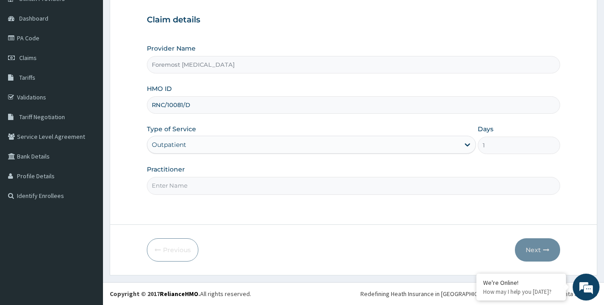
click at [197, 187] on input "Practitioner" at bounding box center [354, 185] width 414 height 17
type input "NULL"
click at [528, 247] on button "Next" at bounding box center [537, 249] width 45 height 23
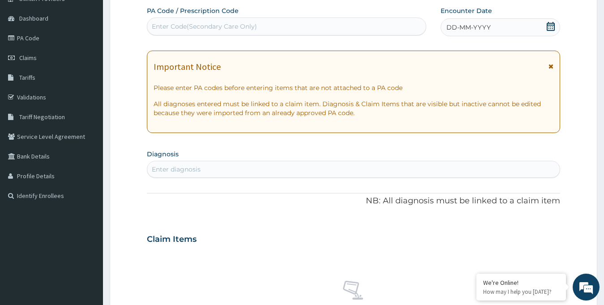
click at [468, 36] on div "DD-MM-YYYY" at bounding box center [501, 27] width 120 height 18
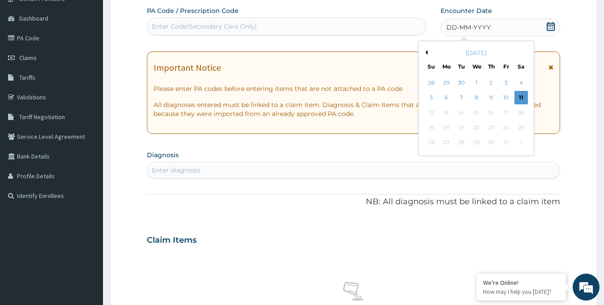
click at [427, 51] on div "Previous Month October 2025 Su Mo Tu We Th Fr Sa 28 29 30 1 2 3 4 5 6 7 8 9 10 …" at bounding box center [476, 98] width 116 height 115
click at [427, 51] on button "Previous Month" at bounding box center [425, 52] width 4 height 4
click at [476, 115] on div "17" at bounding box center [475, 112] width 13 height 13
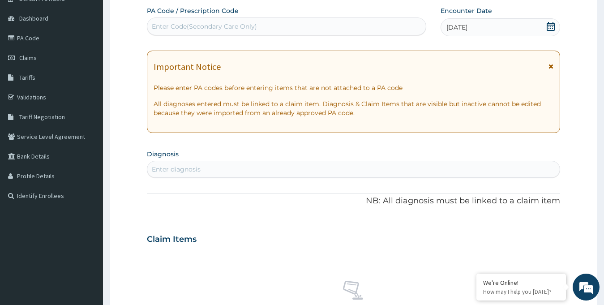
click at [217, 32] on div "Enter Code(Secondary Care Only)" at bounding box center [286, 26] width 279 height 14
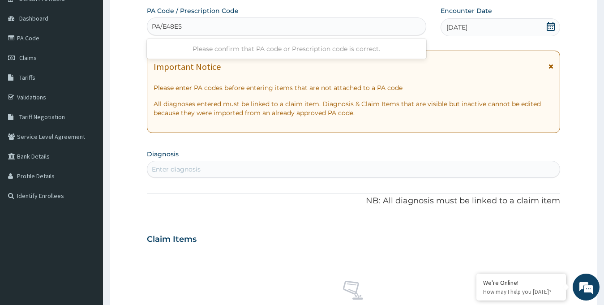
type input "PA/E48E5E"
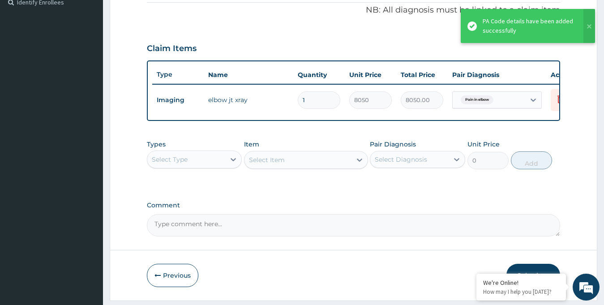
scroll to position [305, 0]
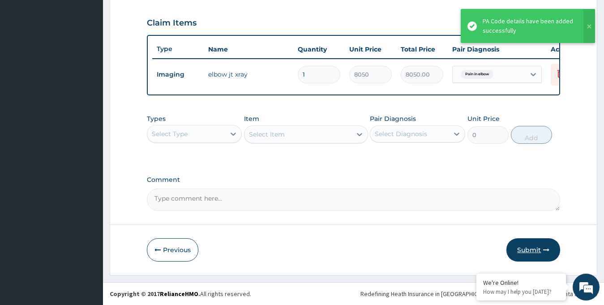
click at [536, 251] on button "Submit" at bounding box center [534, 249] width 54 height 23
